Goal: Task Accomplishment & Management: Manage account settings

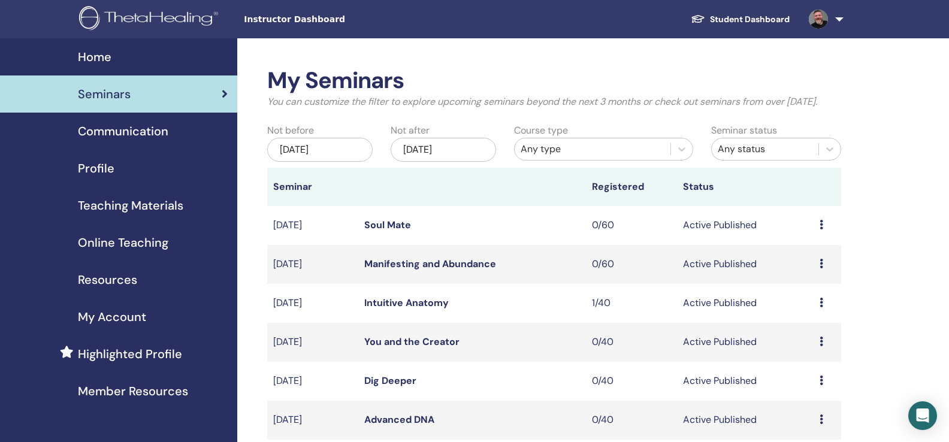
scroll to position [262, 0]
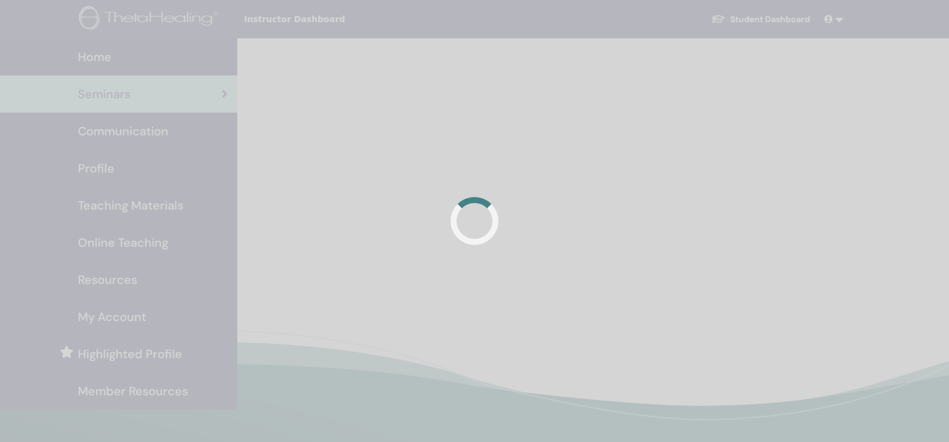
scroll to position [262, 0]
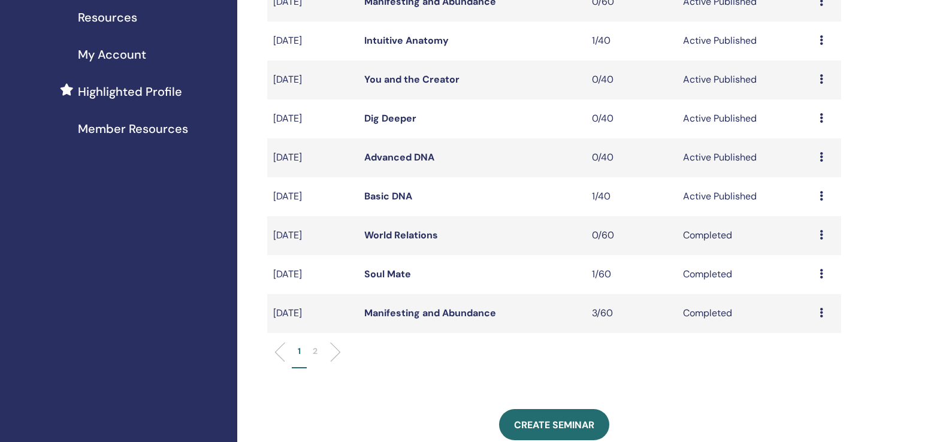
click at [395, 202] on link "Basic DNA" at bounding box center [388, 196] width 48 height 13
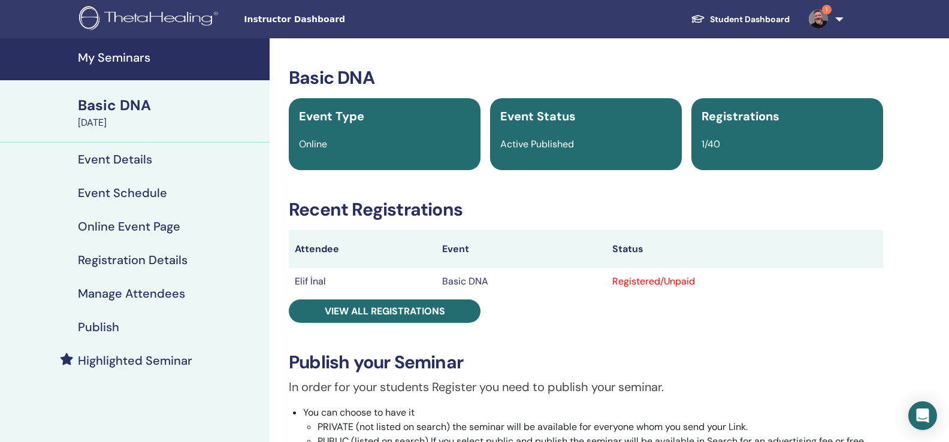
click at [819, 20] on img at bounding box center [818, 19] width 19 height 19
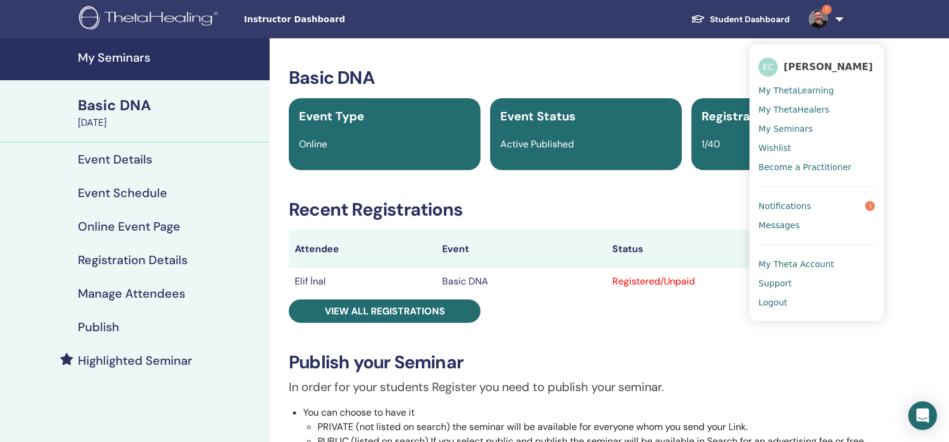
click at [797, 203] on span "Notifications" at bounding box center [784, 206] width 53 height 11
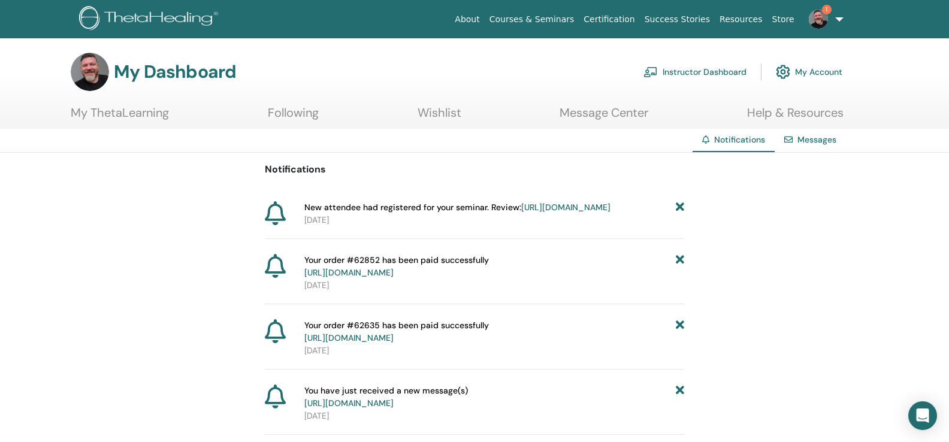
click at [521, 213] on link "https://member.thetahealing.com/instructor/seminar/369486/attendees" at bounding box center [565, 207] width 89 height 11
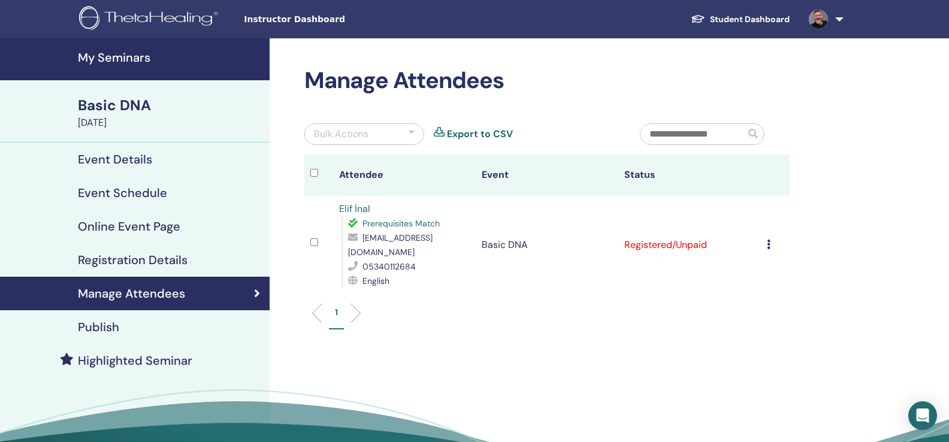
click at [769, 240] on icon at bounding box center [769, 245] width 4 height 10
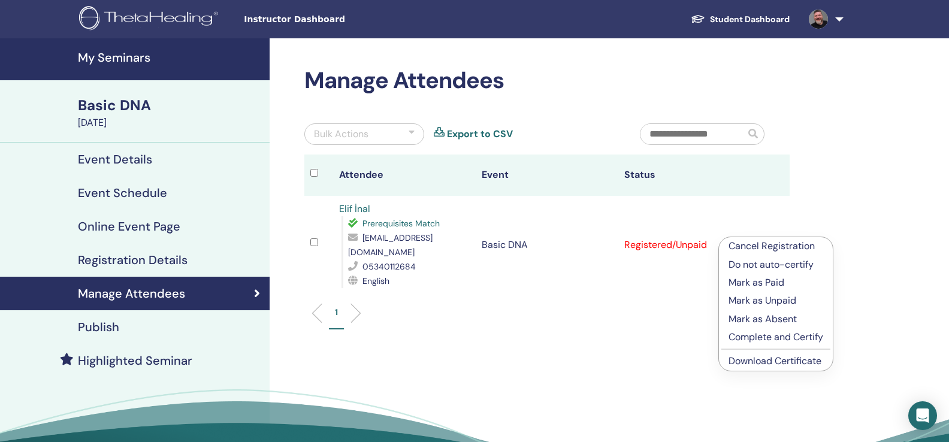
click at [752, 279] on p "Mark as Paid" at bounding box center [775, 283] width 95 height 14
